Goal: Task Accomplishment & Management: Use online tool/utility

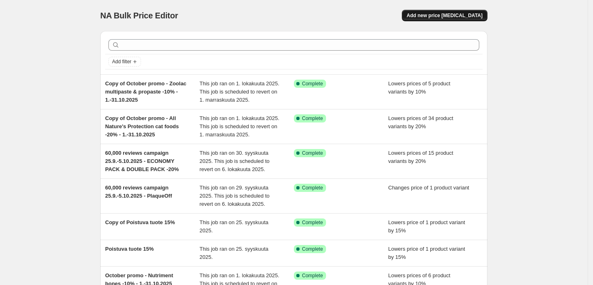
click at [466, 18] on span "Add new price [MEDICAL_DATA]" at bounding box center [445, 15] width 76 height 7
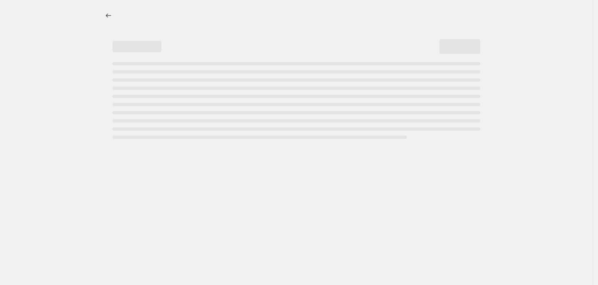
select select "percentage"
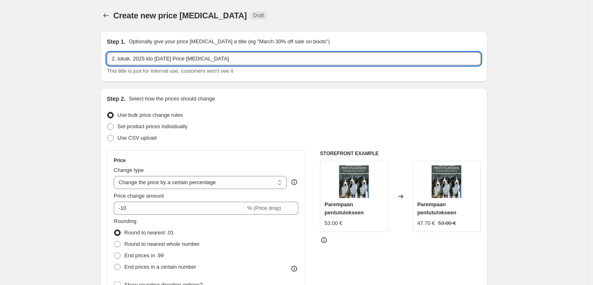
click at [226, 55] on input "2. lokak. 2025 klo [DATE] Price [MEDICAL_DATA]" at bounding box center [294, 58] width 374 height 13
type input "2"
click at [238, 57] on input "October promo - Bozita dog dry food 12 kg -10% - 1.-31.10.2025" at bounding box center [294, 58] width 374 height 13
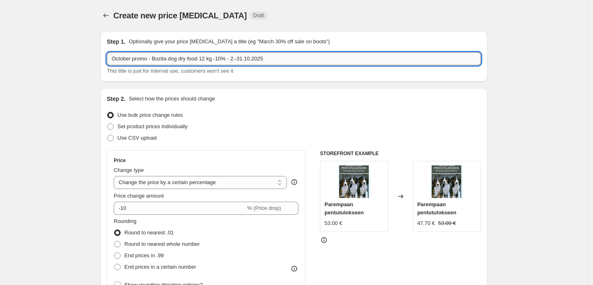
drag, startPoint x: 231, startPoint y: 59, endPoint x: 155, endPoint y: 61, distance: 75.9
click at [155, 61] on input "October promo - Bozita dog dry food 12 kg -10% - 2.-31.10.2025" at bounding box center [294, 58] width 374 height 13
drag, startPoint x: 193, startPoint y: 57, endPoint x: 156, endPoint y: 61, distance: 37.3
click at [156, 61] on input "October promo - Alvar Pet Joint & - 2.-31.10.2025" at bounding box center [294, 58] width 374 height 13
paste input "s & Mobility+ lisäravinne koiralle ja kissalle 175 g"
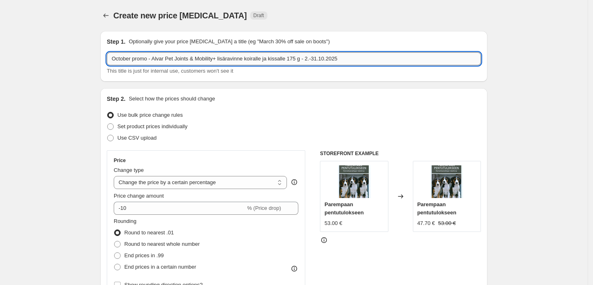
drag, startPoint x: 288, startPoint y: 58, endPoint x: 221, endPoint y: 63, distance: 67.0
click at [221, 63] on input "October promo - Alvar Pet Joints & Mobility+ lisäravinne koiralle ja kissalle 1…" at bounding box center [294, 58] width 374 height 13
click at [280, 62] on input "October promo - Alvar Pet Joints & Mobility+ 175 g - 2.-31.10.2025" at bounding box center [294, 58] width 374 height 13
click at [240, 57] on input "October promo - Alvar Pet Joints & Mobility+ 175 g - 2.-31.10.2025" at bounding box center [294, 58] width 374 height 13
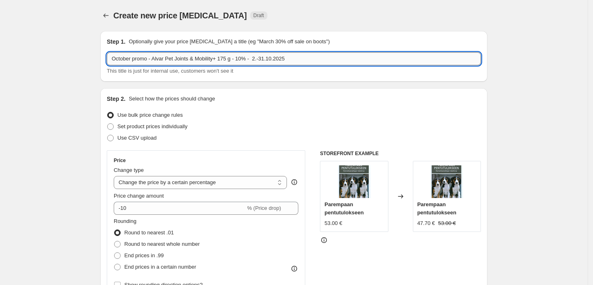
click at [258, 56] on input "October promo - Alvar Pet Joints & Mobility+ 175 g - 10% - 2.-31.10.2025" at bounding box center [294, 58] width 374 height 13
type input "October promo - Alvar Pet Joints & Mobility+ 175 g - 10% - 2.-31.10.2025"
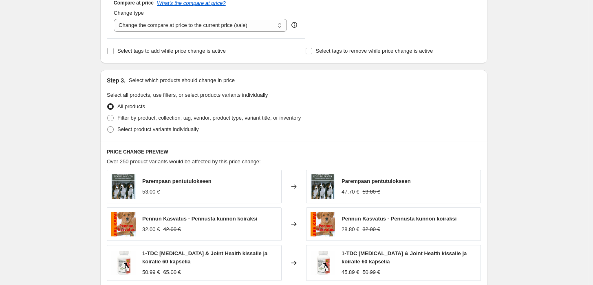
scroll to position [317, 0]
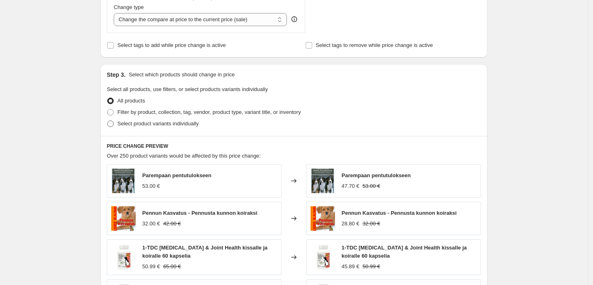
click at [167, 127] on span "Select product variants individually" at bounding box center [157, 123] width 81 height 8
click at [108, 121] on input "Select product variants individually" at bounding box center [107, 120] width 0 height 0
radio input "true"
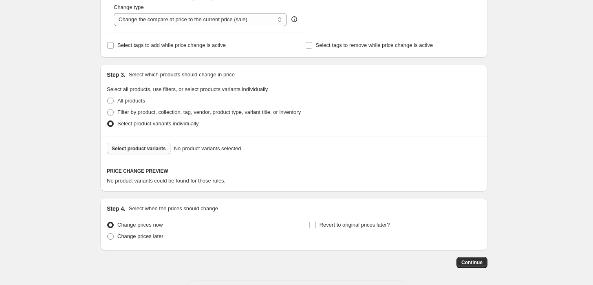
click at [151, 150] on span "Select product variants" at bounding box center [139, 148] width 54 height 7
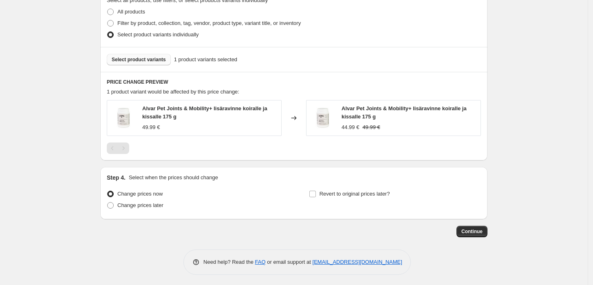
scroll to position [408, 0]
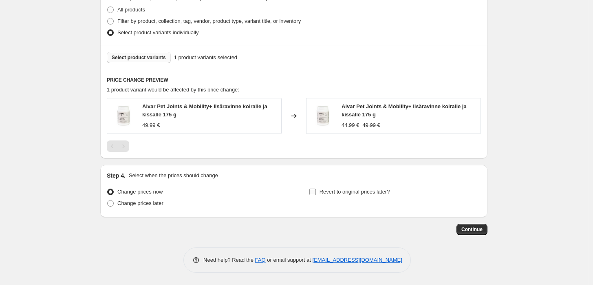
click at [323, 191] on span "Revert to original prices later?" at bounding box center [355, 191] width 71 height 6
click at [316, 191] on input "Revert to original prices later?" at bounding box center [312, 191] width 7 height 7
checkbox input "true"
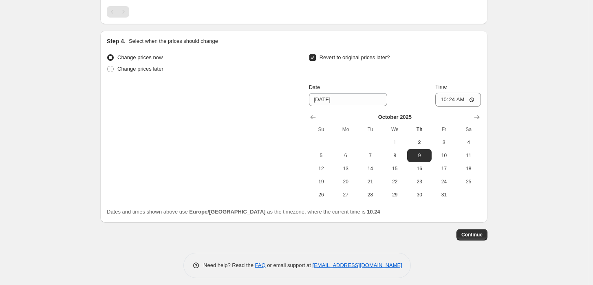
scroll to position [547, 0]
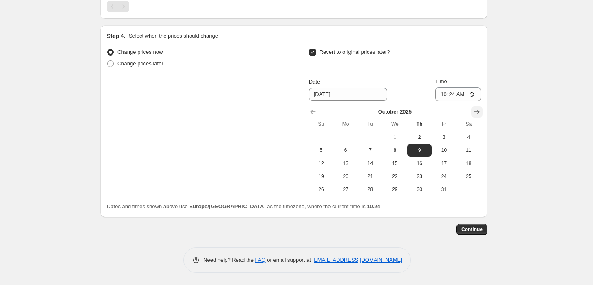
click at [483, 112] on button "Show next month, November 2025" at bounding box center [476, 111] width 11 height 11
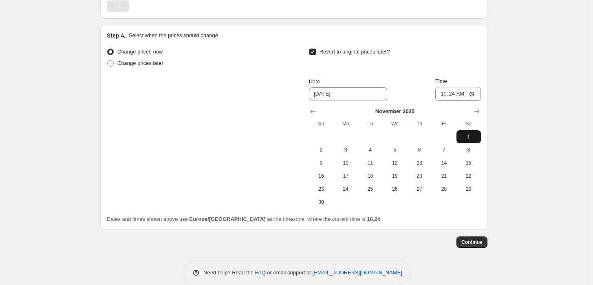
click at [470, 139] on span "1" at bounding box center [469, 136] width 18 height 7
type input "[DATE]"
click at [465, 94] on input "10:24" at bounding box center [458, 94] width 46 height 14
type input "10:00"
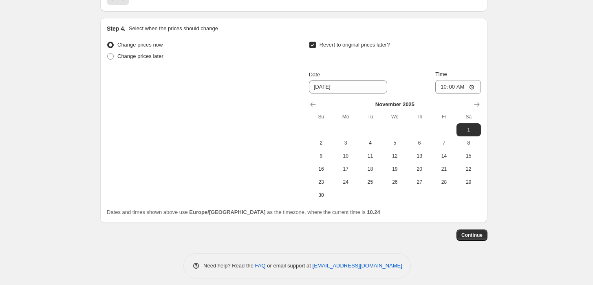
scroll to position [560, 0]
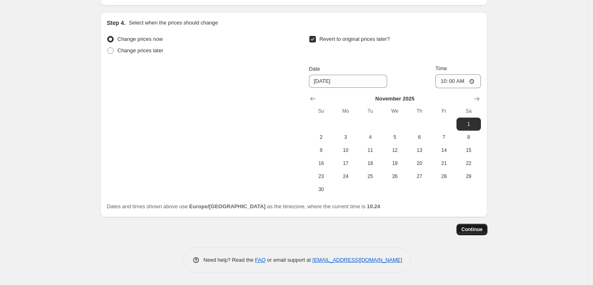
click at [480, 229] on span "Continue" at bounding box center [471, 229] width 21 height 7
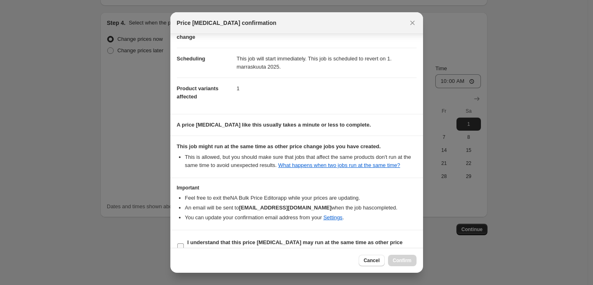
scroll to position [66, 0]
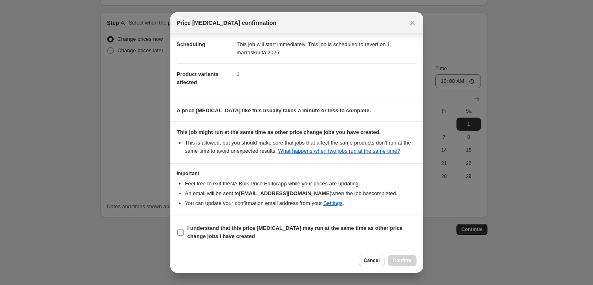
click at [244, 226] on b "I understand that this price [MEDICAL_DATA] may run at the same time as other p…" at bounding box center [295, 232] width 215 height 14
click at [184, 229] on input "I understand that this price [MEDICAL_DATA] may run at the same time as other p…" at bounding box center [180, 232] width 7 height 7
checkbox input "true"
click at [399, 259] on span "Confirm" at bounding box center [402, 260] width 19 height 7
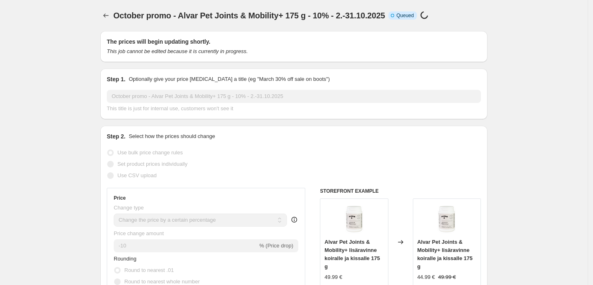
scroll to position [560, 0]
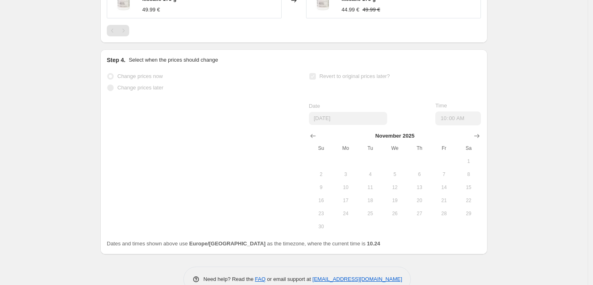
select select "percentage"
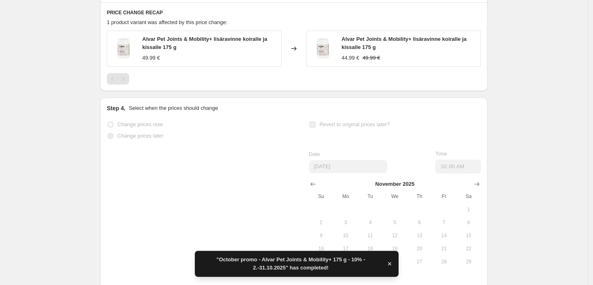
scroll to position [0, 0]
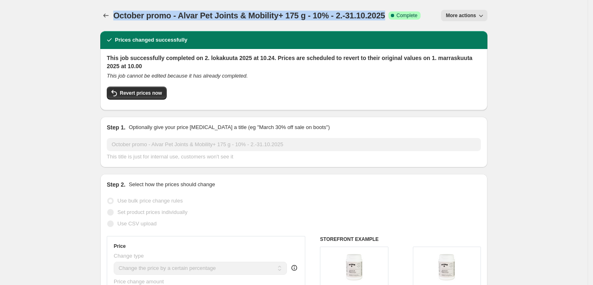
drag, startPoint x: 392, startPoint y: 13, endPoint x: 117, endPoint y: 14, distance: 275.1
click at [117, 14] on span "October promo - Alvar Pet Joints & Mobility+ 175 g - 10% - 2.-31.10.2025" at bounding box center [249, 15] width 272 height 9
copy span "October promo - Alvar Pet Joints & Mobility+ 175 g - 10% - 2.-31.10.2025"
